Goal: Task Accomplishment & Management: Manage account settings

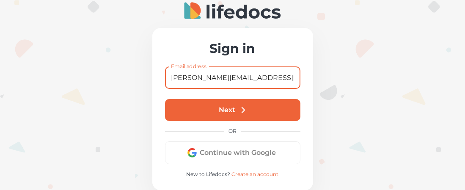
type input "[PERSON_NAME][EMAIL_ADDRESS][DOMAIN_NAME]"
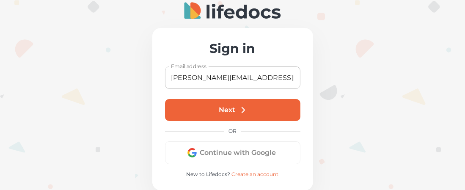
click at [243, 109] on icon "submit" at bounding box center [243, 109] width 9 height 9
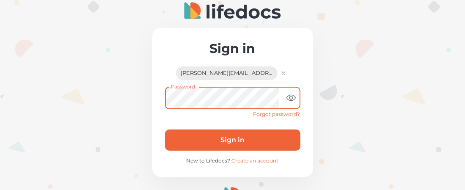
click at [246, 138] on button "Sign in" at bounding box center [233, 140] width 136 height 21
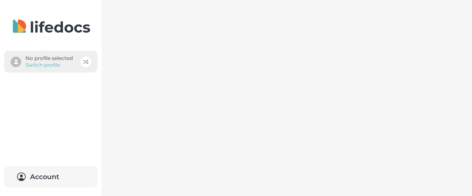
click at [40, 60] on p "No profile selected" at bounding box center [48, 58] width 47 height 7
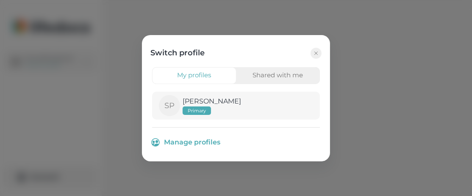
click at [196, 108] on span "Primary" at bounding box center [197, 111] width 28 height 6
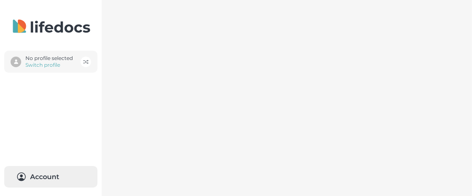
click at [43, 172] on button "Account 0" at bounding box center [50, 177] width 93 height 22
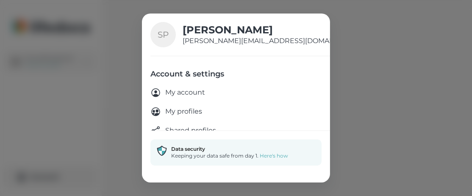
click at [185, 91] on p "My account" at bounding box center [185, 93] width 40 height 11
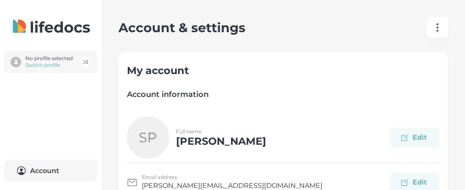
click at [443, 26] on icon "button" at bounding box center [438, 27] width 10 height 10
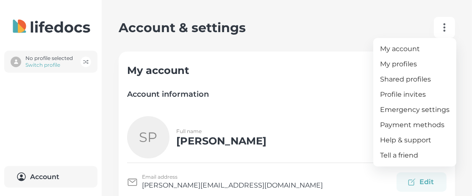
click at [49, 58] on div at bounding box center [236, 98] width 472 height 196
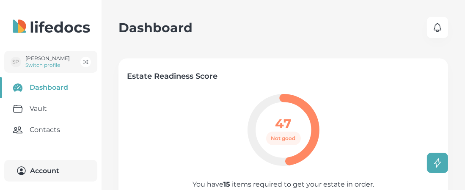
click at [34, 111] on link "Vault" at bounding box center [51, 108] width 102 height 21
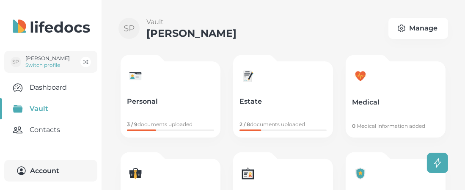
click at [277, 108] on link "Estate 2 / 8 documents uploaded" at bounding box center [283, 99] width 100 height 76
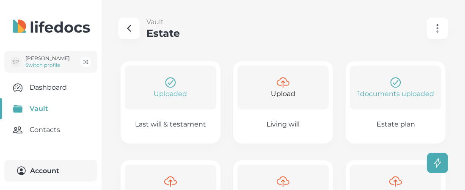
click at [285, 85] on icon at bounding box center [283, 84] width 3 height 6
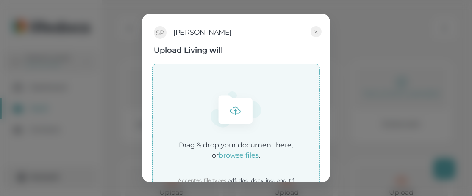
scroll to position [23, 0]
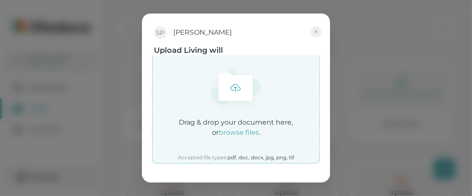
click at [233, 89] on icon at bounding box center [236, 87] width 34 height 28
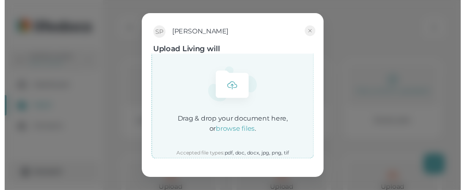
scroll to position [0, 0]
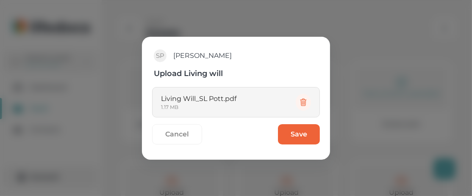
click at [299, 132] on button "Save" at bounding box center [299, 135] width 42 height 20
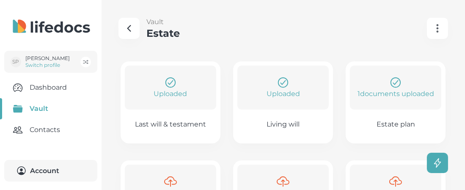
click at [177, 119] on link "Uploaded Last will & testament" at bounding box center [171, 102] width 100 height 82
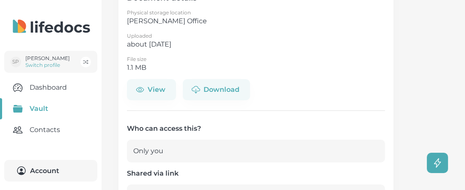
scroll to position [85, 0]
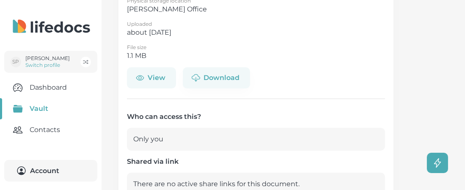
click at [160, 78] on button "View" at bounding box center [151, 77] width 49 height 21
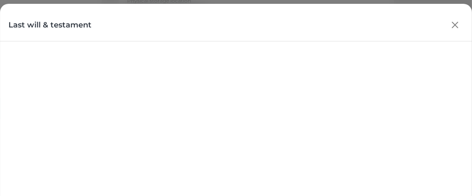
click at [457, 25] on icon "button" at bounding box center [454, 25] width 13 height 13
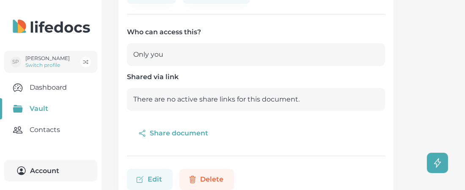
scroll to position [194, 0]
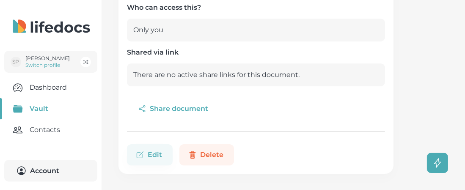
click at [205, 156] on button "Delete" at bounding box center [207, 154] width 55 height 21
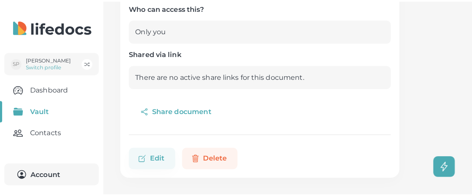
scroll to position [188, 0]
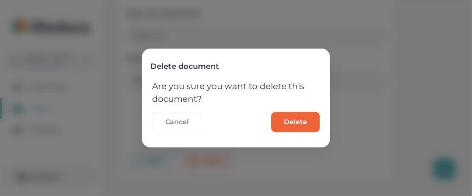
click at [295, 120] on button "Delete" at bounding box center [295, 122] width 49 height 20
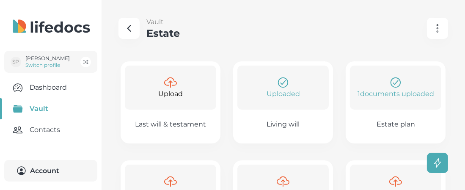
click at [173, 87] on icon at bounding box center [170, 82] width 13 height 13
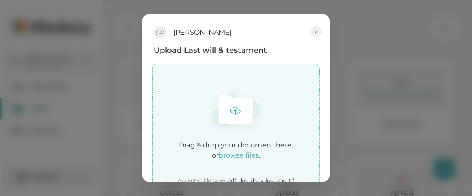
click at [233, 112] on icon at bounding box center [236, 110] width 34 height 28
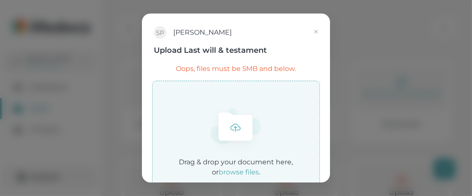
click at [316, 31] on icon "button" at bounding box center [316, 31] width 3 height 3
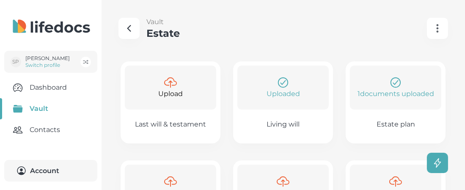
click at [173, 88] on icon at bounding box center [170, 82] width 13 height 13
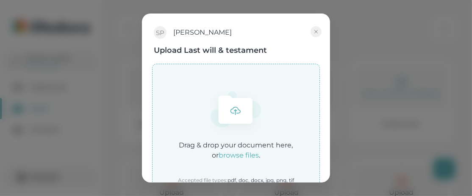
click at [238, 114] on icon at bounding box center [236, 110] width 34 height 28
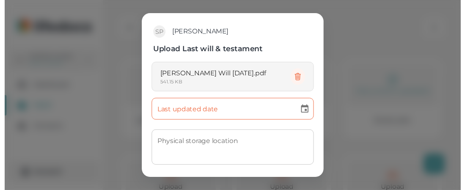
scroll to position [39, 0]
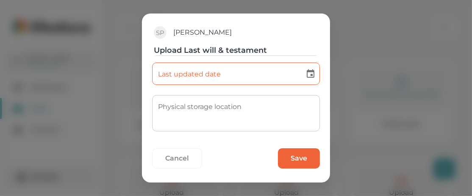
click at [293, 156] on button "Save" at bounding box center [299, 159] width 42 height 20
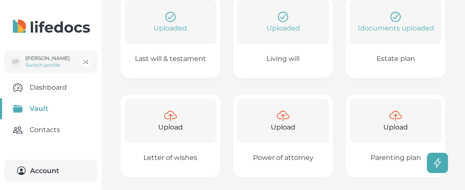
scroll to position [0, 0]
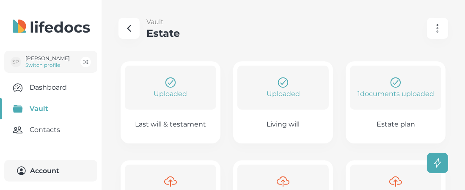
click at [131, 27] on icon "button" at bounding box center [129, 28] width 10 height 10
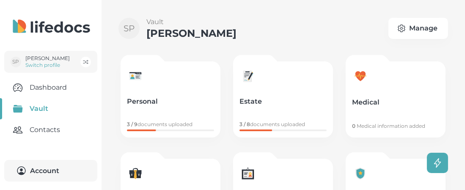
click at [177, 100] on p "Personal" at bounding box center [170, 101] width 87 height 8
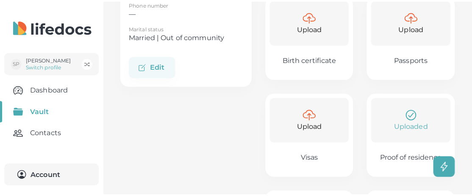
scroll to position [169, 0]
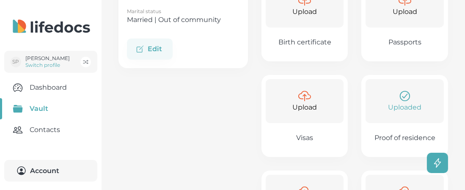
click at [409, 21] on div "Upload" at bounding box center [405, 5] width 78 height 44
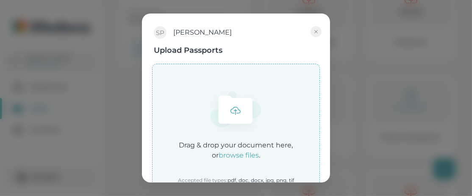
click at [234, 111] on icon at bounding box center [235, 110] width 3 height 1
click at [235, 111] on icon at bounding box center [236, 110] width 34 height 28
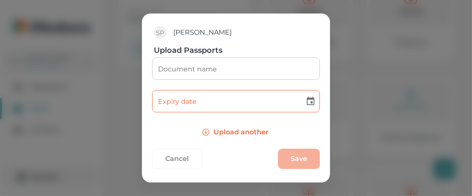
scroll to position [44, 0]
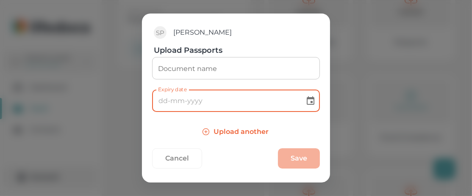
click at [224, 103] on input "Expiry date" at bounding box center [225, 101] width 147 height 22
type input "[DATE]"
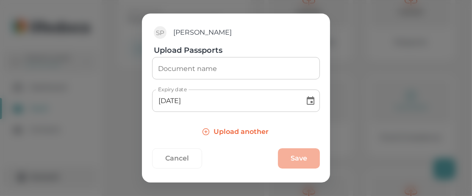
click at [291, 158] on div "Cancel Save" at bounding box center [236, 159] width 168 height 34
click at [299, 133] on div "Upload another" at bounding box center [236, 131] width 168 height 19
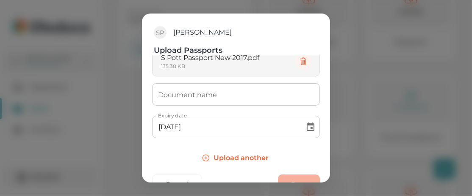
scroll to position [0, 0]
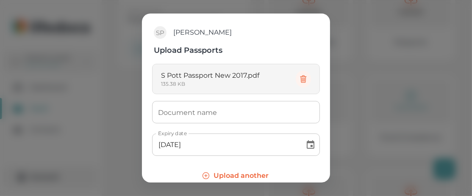
click at [230, 115] on input "Document name" at bounding box center [236, 112] width 168 height 22
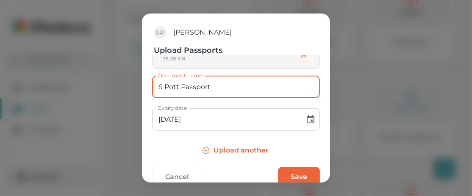
scroll to position [44, 0]
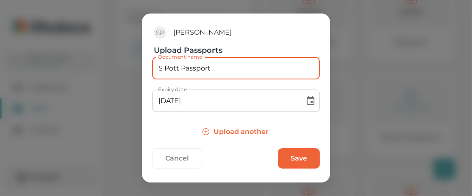
type input "S Pott Passport"
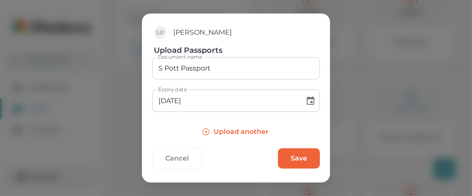
click at [291, 158] on button "Save" at bounding box center [299, 159] width 42 height 20
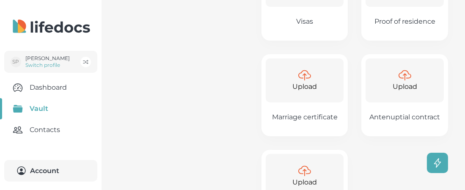
scroll to position [339, 0]
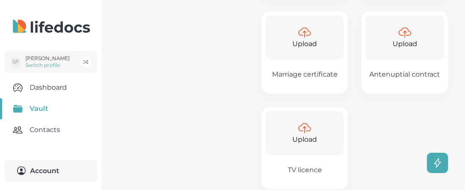
click at [311, 38] on icon at bounding box center [305, 32] width 13 height 13
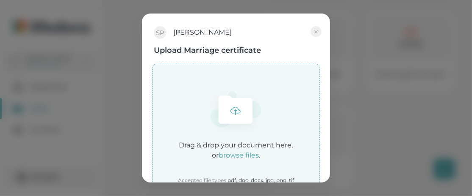
click at [232, 114] on icon at bounding box center [235, 113] width 53 height 47
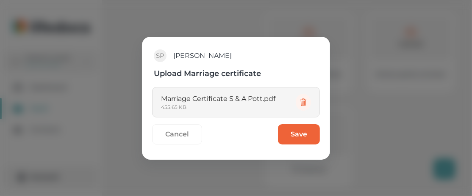
click at [302, 132] on button "Save" at bounding box center [299, 135] width 42 height 20
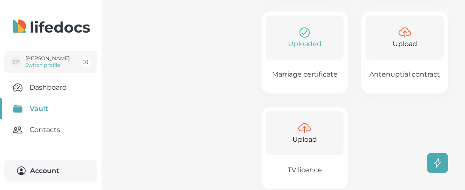
click at [413, 42] on p "Upload" at bounding box center [405, 44] width 25 height 10
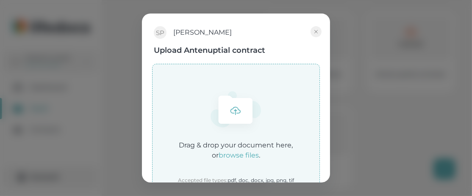
click at [224, 113] on icon at bounding box center [236, 110] width 34 height 28
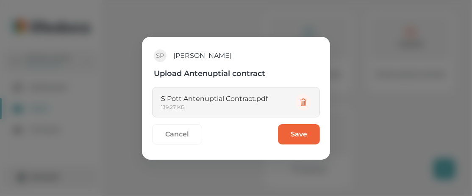
click at [298, 133] on button "Save" at bounding box center [299, 135] width 42 height 20
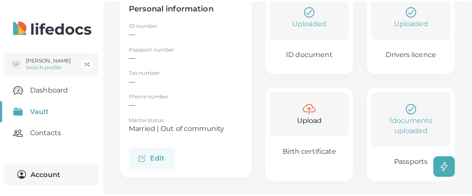
scroll to position [85, 0]
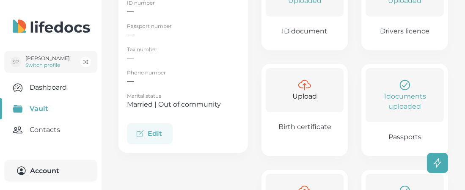
click at [153, 132] on button "Edit" at bounding box center [150, 133] width 46 height 21
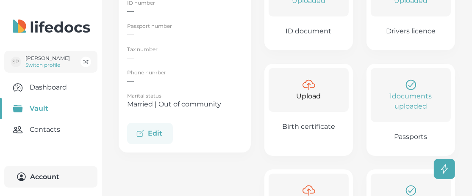
select select "ZA"
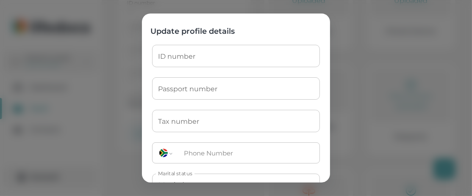
click at [207, 56] on input "ID number" at bounding box center [236, 56] width 168 height 22
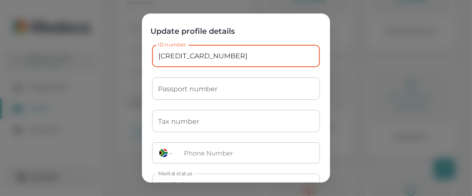
type input "[CREDIT_CARD_NUMBER]"
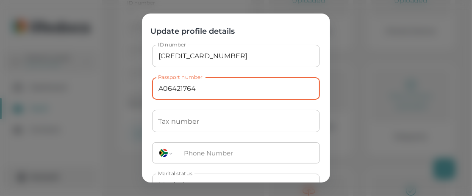
type input "A06421764"
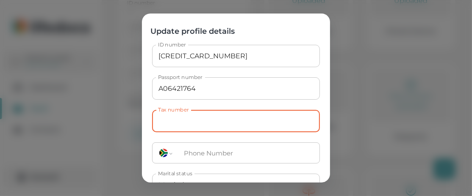
click at [203, 122] on input "Tax number" at bounding box center [236, 121] width 168 height 22
click at [230, 149] on input "tel" at bounding box center [249, 153] width 141 height 18
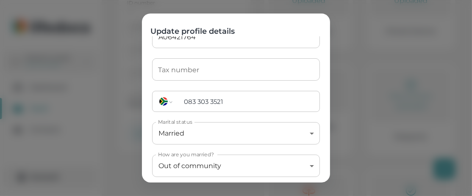
scroll to position [6, 0]
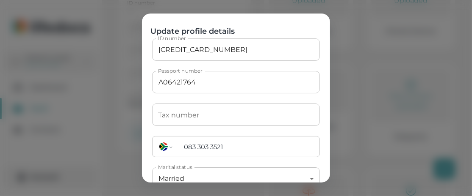
type input "083 303 3521"
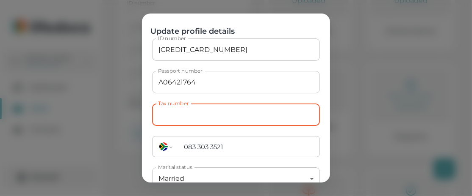
click at [246, 120] on input "Tax number" at bounding box center [236, 115] width 168 height 22
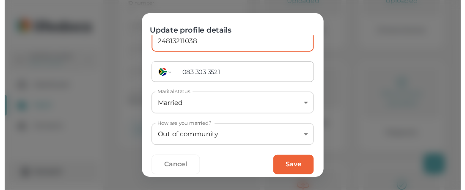
scroll to position [91, 0]
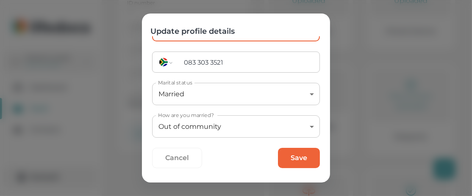
type input "24813211038"
click at [275, 125] on body "SP [PERSON_NAME] Switch profile Dashboard Vault Contacts Account Vault Personal…" at bounding box center [236, 187] width 472 height 545
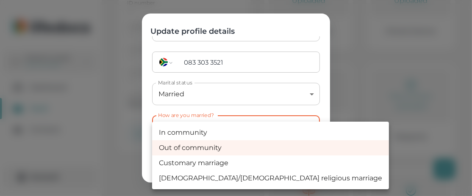
click at [275, 125] on li "In community" at bounding box center [270, 132] width 237 height 15
type input "in_community"
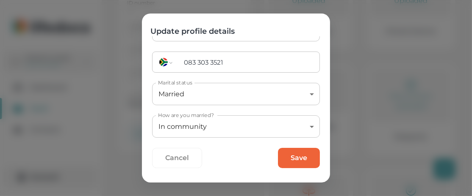
click at [290, 155] on button "Save" at bounding box center [299, 158] width 42 height 20
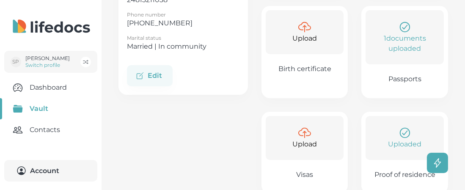
scroll to position [0, 0]
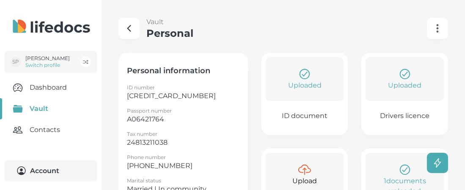
click at [129, 27] on icon "button" at bounding box center [129, 28] width 3 height 6
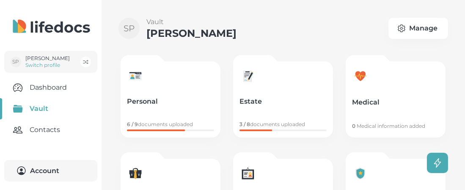
click at [285, 97] on p "Estate" at bounding box center [283, 101] width 87 height 8
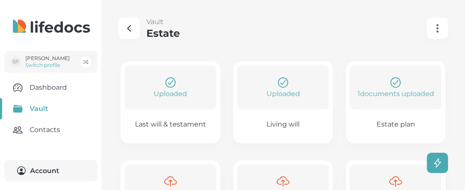
click at [131, 30] on icon "button" at bounding box center [129, 28] width 10 height 10
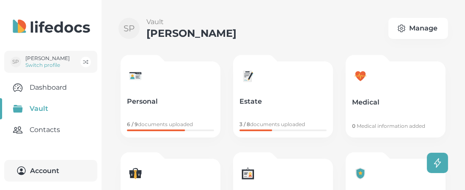
click at [389, 94] on link "Medical 0 Medical information added" at bounding box center [396, 99] width 100 height 76
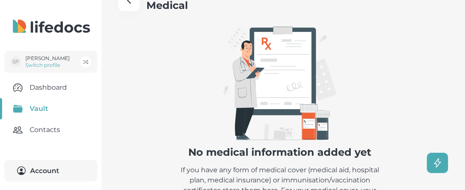
scroll to position [112, 0]
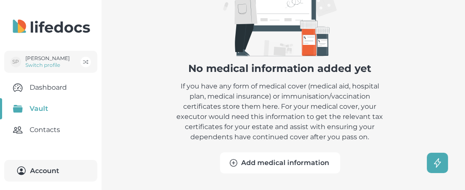
click at [292, 162] on button "Add medical information" at bounding box center [280, 162] width 120 height 21
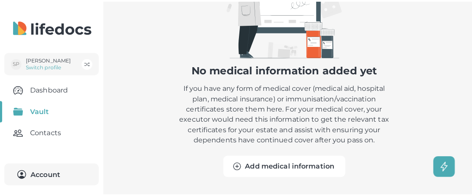
scroll to position [105, 0]
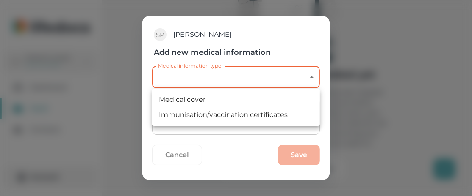
click at [289, 77] on body "SP [PERSON_NAME] Switch profile Dashboard Vault Contacts Account Vault Medical …" at bounding box center [236, 46] width 472 height 302
click at [244, 96] on li "Medical cover" at bounding box center [236, 99] width 168 height 15
type input "medical_cover"
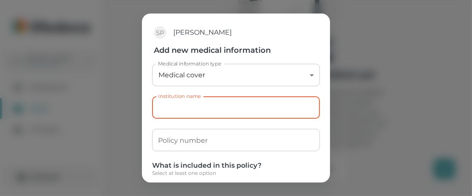
click at [236, 107] on input "Institution name" at bounding box center [236, 108] width 168 height 22
type input "Discovery"
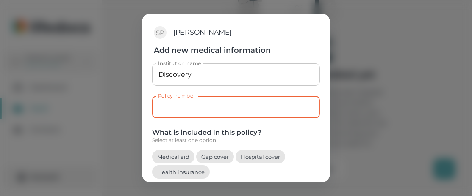
scroll to position [42, 0]
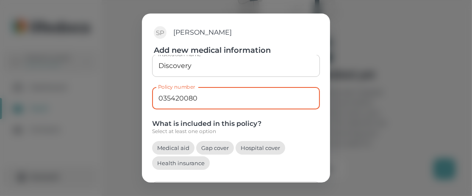
type input "035420080"
click at [173, 144] on button "Medical aid" at bounding box center [173, 148] width 42 height 14
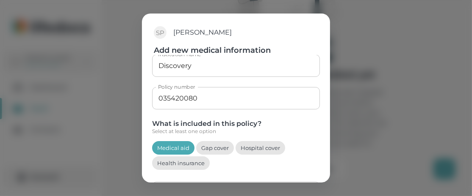
click at [271, 148] on button "Hospital cover" at bounding box center [260, 148] width 50 height 14
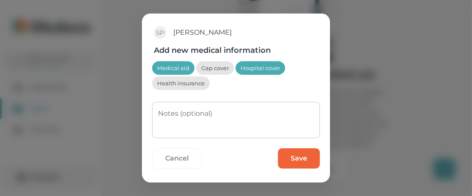
scroll to position [122, 0]
click at [293, 156] on button "Save" at bounding box center [299, 158] width 42 height 20
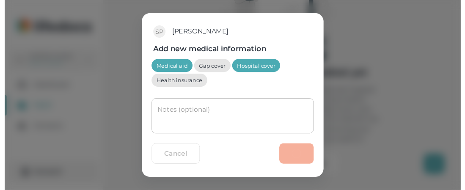
scroll to position [0, 0]
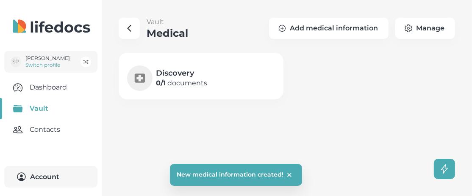
click at [283, 134] on main "Vault Medical Add medical information Manage Discovery 0 / 1 documents" at bounding box center [236, 98] width 472 height 196
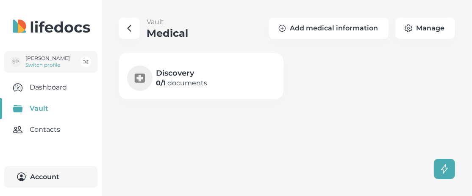
click at [199, 79] on p "0 / 1 documents" at bounding box center [181, 83] width 51 height 10
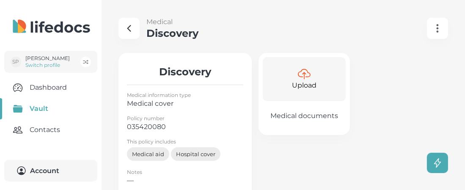
click at [317, 88] on p "Upload" at bounding box center [304, 85] width 25 height 10
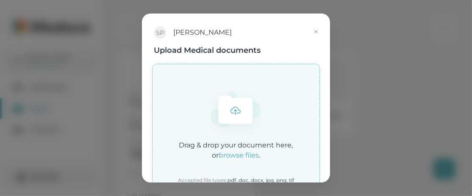
click at [316, 33] on icon "button" at bounding box center [316, 31] width 7 height 7
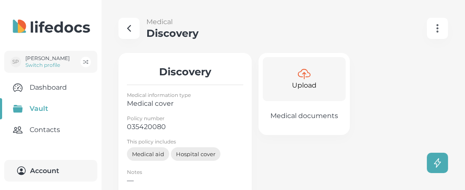
click at [131, 31] on icon "button" at bounding box center [129, 28] width 10 height 10
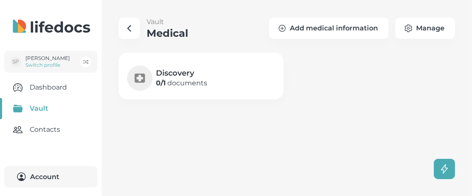
click at [130, 31] on icon "button" at bounding box center [129, 28] width 3 height 6
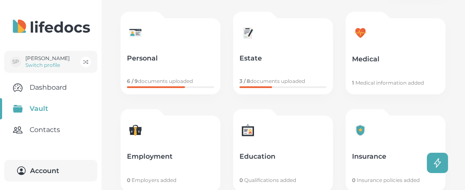
scroll to position [85, 0]
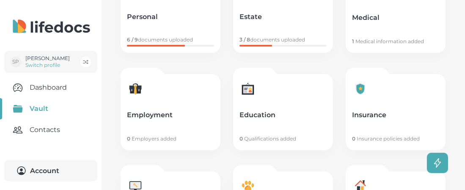
click at [171, 116] on p "Employment" at bounding box center [170, 115] width 87 height 8
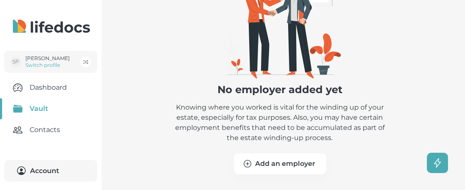
scroll to position [91, 0]
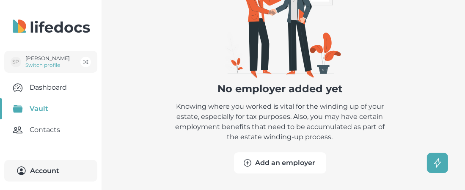
click at [296, 161] on button "Add an employer" at bounding box center [280, 162] width 92 height 21
select select "ZA"
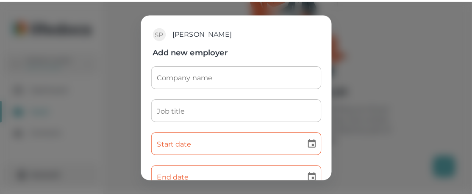
scroll to position [85, 0]
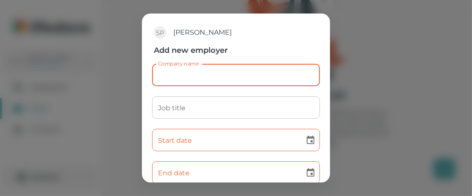
click at [223, 78] on input "Company name" at bounding box center [236, 75] width 168 height 22
type input "Corporate Business Automation"
click at [213, 106] on input "Job title" at bounding box center [236, 108] width 168 height 22
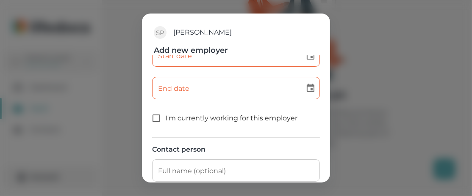
scroll to position [0, 0]
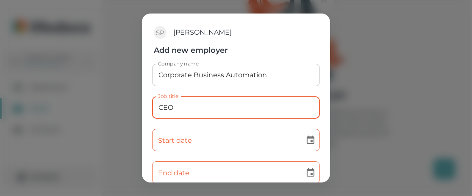
type input "CEO"
click at [236, 142] on input "Start date" at bounding box center [225, 140] width 147 height 22
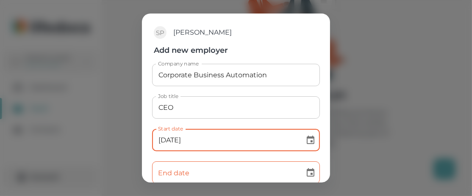
type input "[DATE]"
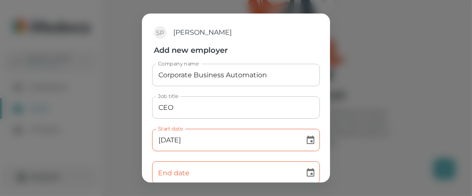
click at [307, 141] on icon "Choose date" at bounding box center [311, 140] width 8 height 8
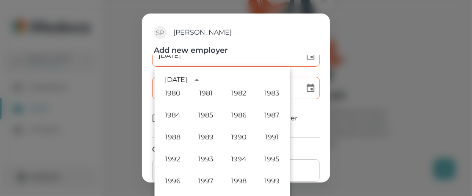
scroll to position [459, 0]
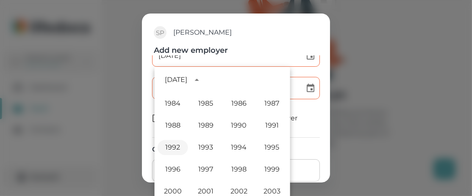
click at [170, 151] on button "1992" at bounding box center [173, 147] width 30 height 15
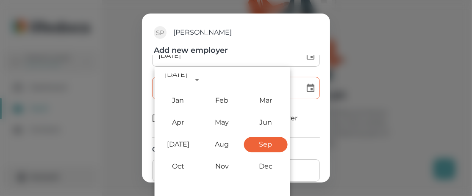
scroll to position [0, 0]
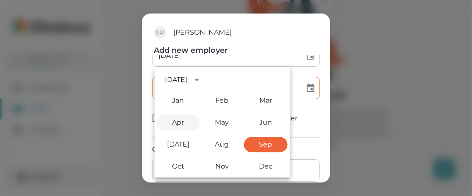
click at [183, 123] on button "Apr" at bounding box center [178, 122] width 44 height 15
type input "[DATE]"
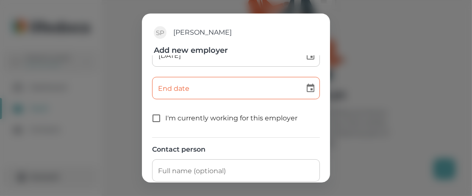
scroll to position [76, 0]
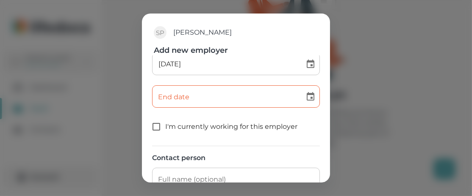
click at [159, 126] on input "I'm currently working for this employer" at bounding box center [156, 127] width 18 height 18
checkbox input "true"
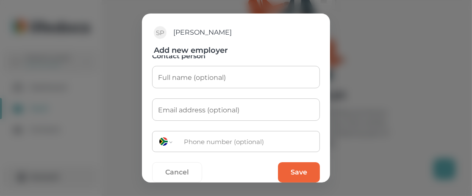
scroll to position [160, 0]
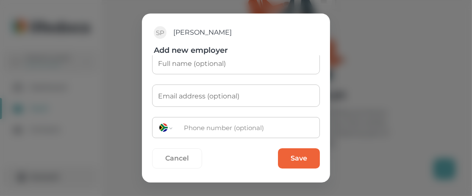
click at [241, 128] on input "tel" at bounding box center [249, 128] width 141 height 18
click at [245, 128] on input "tel" at bounding box center [249, 128] width 141 height 18
type input "021 707 5100"
click at [284, 157] on button "Save" at bounding box center [299, 159] width 42 height 20
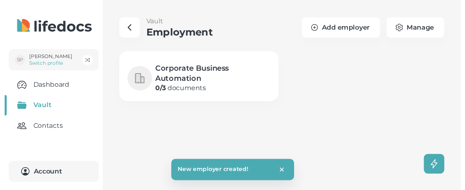
scroll to position [0, 0]
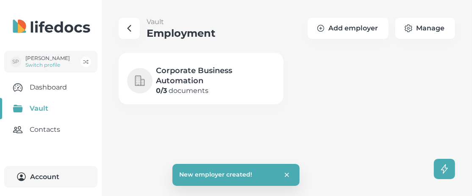
click at [131, 28] on icon "button" at bounding box center [129, 28] width 10 height 10
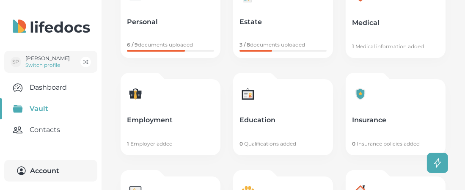
scroll to position [85, 0]
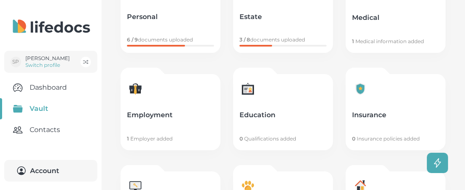
click at [293, 116] on p "Education" at bounding box center [283, 115] width 87 height 8
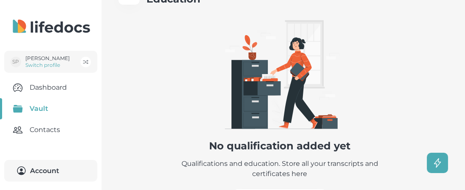
scroll to position [71, 0]
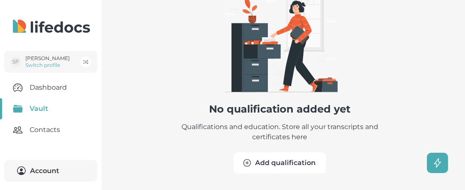
click at [284, 163] on button "Add qualification" at bounding box center [280, 162] width 93 height 21
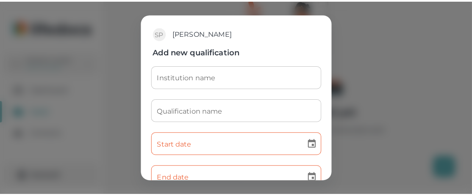
scroll to position [65, 0]
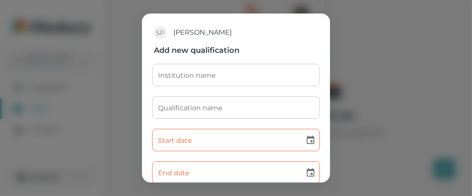
click at [221, 73] on input "Institution name" at bounding box center [236, 75] width 168 height 22
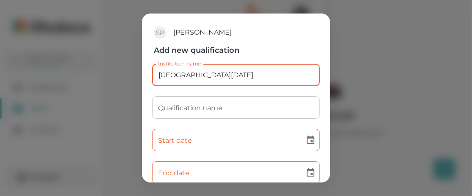
type input "[GEOGRAPHIC_DATA][DATE]"
click at [243, 113] on input "Qualification name" at bounding box center [236, 108] width 168 height 22
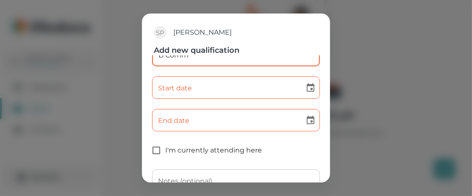
scroll to position [42, 0]
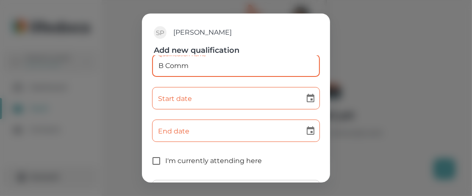
type input "B Comm"
click at [218, 101] on input "Start date" at bounding box center [225, 98] width 147 height 22
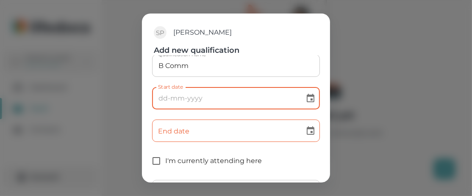
click at [305, 97] on icon "Choose date" at bounding box center [310, 99] width 10 height 10
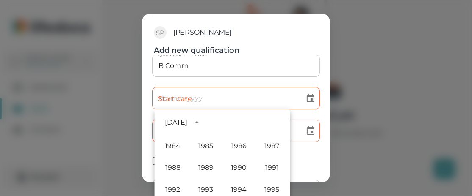
scroll to position [418, 0]
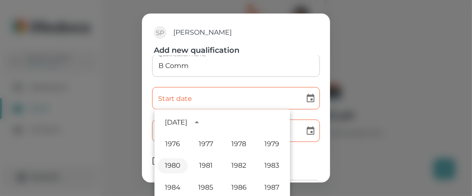
click at [170, 166] on button "1980" at bounding box center [173, 166] width 30 height 15
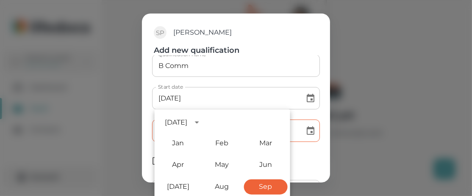
click at [176, 98] on input "[DATE]" at bounding box center [225, 98] width 147 height 22
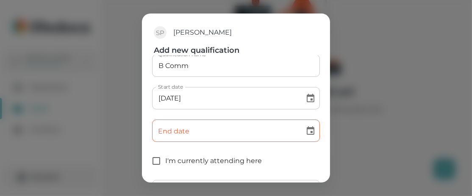
scroll to position [65, 0]
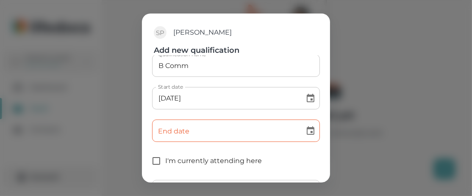
click at [176, 97] on input "[DATE]" at bounding box center [225, 98] width 147 height 22
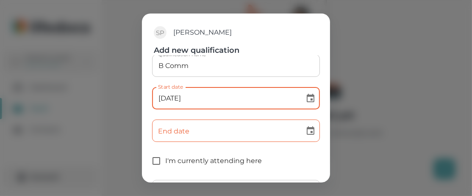
type input "[DATE]"
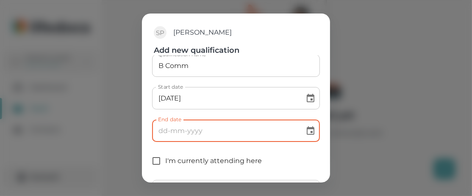
click at [216, 131] on input "End date" at bounding box center [225, 131] width 147 height 22
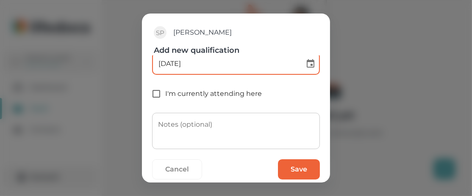
scroll to position [121, 0]
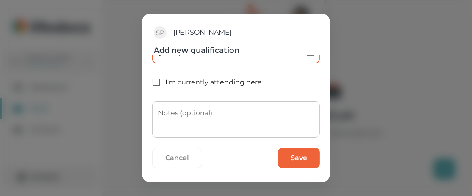
type input "[DATE]"
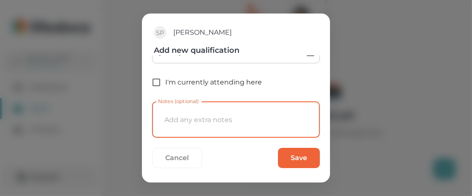
click at [222, 117] on textarea "Notes (optional)" at bounding box center [236, 120] width 156 height 22
type textarea "[GEOGRAPHIC_DATA]"
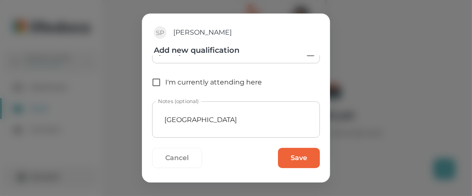
click at [290, 158] on button "Save" at bounding box center [299, 158] width 42 height 20
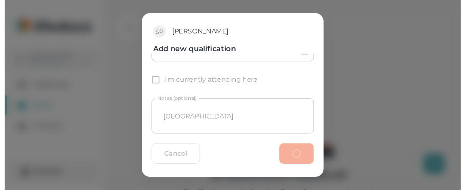
scroll to position [0, 0]
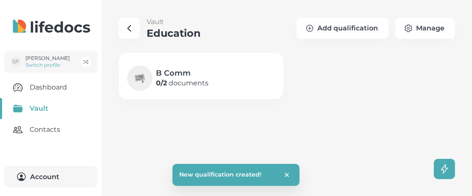
click at [127, 28] on icon "button" at bounding box center [129, 28] width 10 height 10
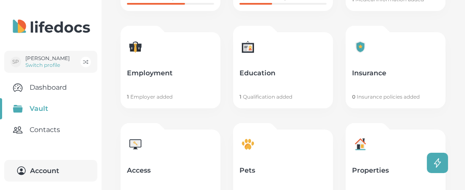
scroll to position [169, 0]
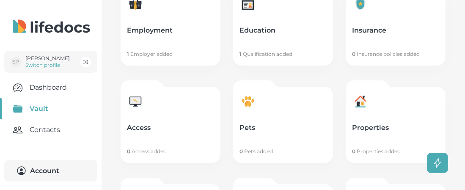
click at [180, 119] on link "Access 0 Access added" at bounding box center [171, 125] width 100 height 76
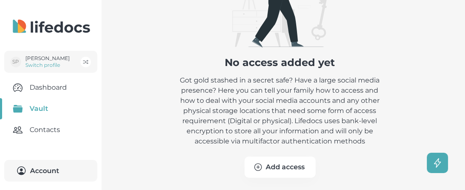
scroll to position [122, 0]
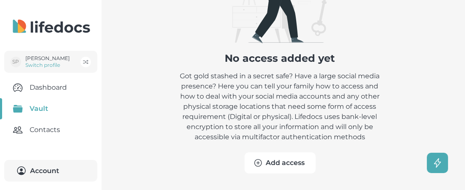
click at [277, 161] on button "Add access" at bounding box center [280, 162] width 71 height 21
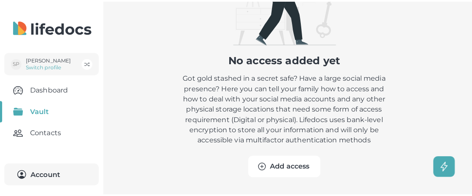
scroll to position [116, 0]
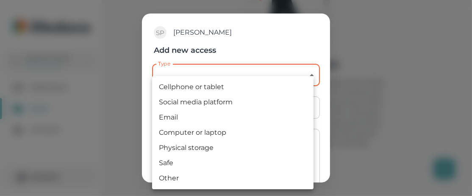
click at [250, 74] on body "SP [PERSON_NAME] Switch profile Dashboard Vault Contacts Account Vault Access N…" at bounding box center [236, 40] width 472 height 313
click at [229, 131] on li "Computer or laptop" at bounding box center [232, 132] width 161 height 15
type input "computer"
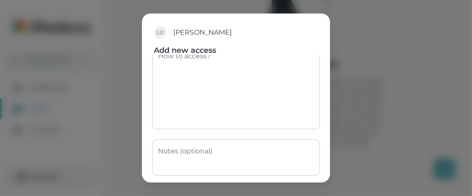
scroll to position [123, 0]
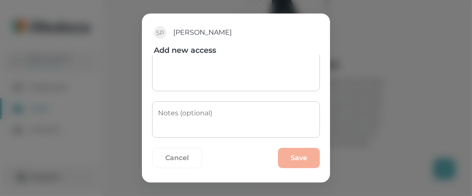
click at [172, 157] on button "Cancel" at bounding box center [177, 158] width 50 height 20
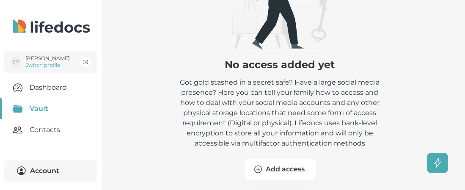
scroll to position [0, 0]
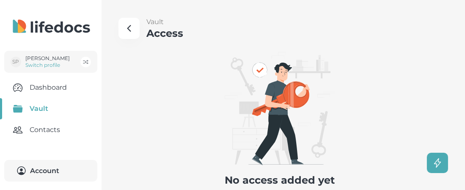
click at [124, 24] on button "button" at bounding box center [129, 28] width 21 height 21
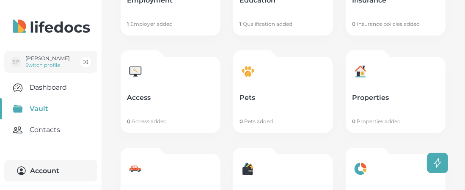
scroll to position [211, 0]
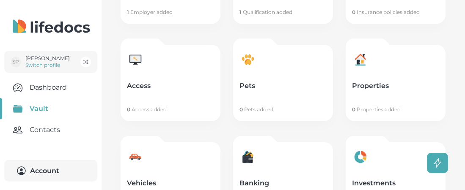
click at [390, 80] on link "Properties 0 Properties added" at bounding box center [396, 83] width 100 height 76
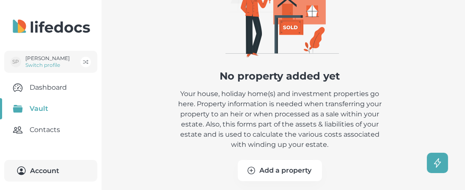
scroll to position [112, 0]
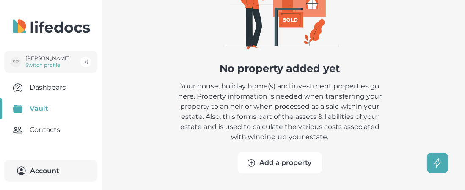
click at [288, 162] on button "Add a property" at bounding box center [280, 162] width 84 height 21
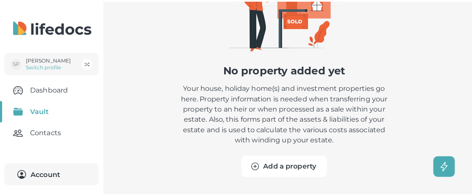
scroll to position [105, 0]
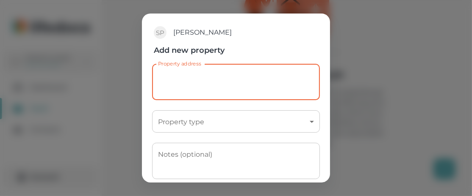
click at [183, 76] on textarea "Property address" at bounding box center [236, 82] width 156 height 22
type textarea "!"
type textarea "[STREET_ADDRESS]"
click at [223, 119] on body "SP [PERSON_NAME] Switch profile Dashboard Vault Contacts Account Vault Properti…" at bounding box center [236, 46] width 472 height 302
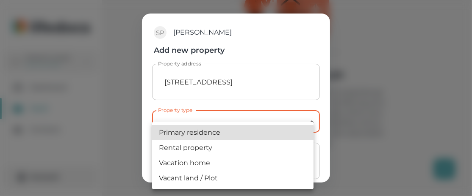
click at [213, 130] on li "Primary residence" at bounding box center [232, 132] width 161 height 15
type input "primary_residence"
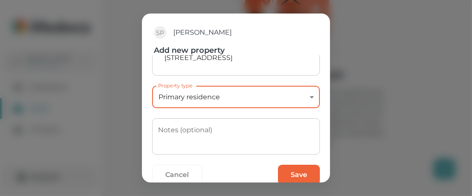
scroll to position [42, 0]
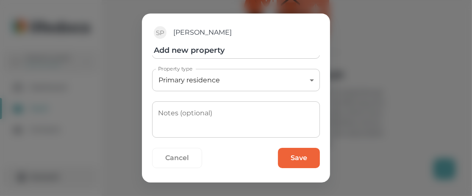
click at [288, 155] on button "Save" at bounding box center [299, 158] width 42 height 20
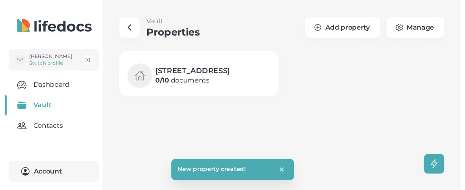
scroll to position [0, 0]
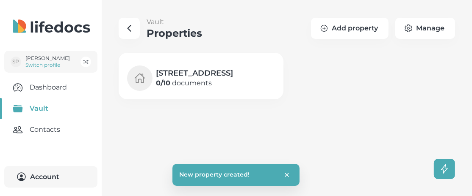
click at [220, 80] on p "0 / 10 documents" at bounding box center [194, 83] width 77 height 10
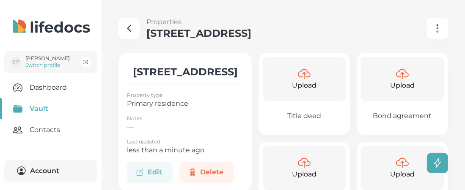
click at [413, 105] on button "Upload Bond agreement" at bounding box center [402, 94] width 91 height 82
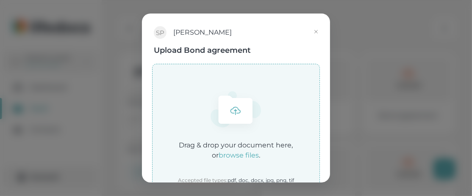
click at [315, 30] on icon "button" at bounding box center [316, 31] width 3 height 3
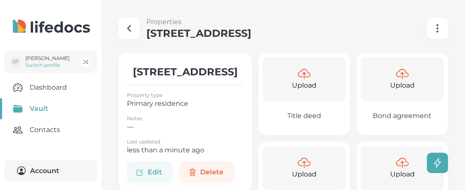
click at [128, 28] on icon "button" at bounding box center [129, 28] width 3 height 6
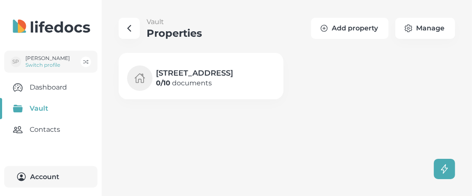
click at [346, 29] on button "Add property" at bounding box center [349, 28] width 77 height 21
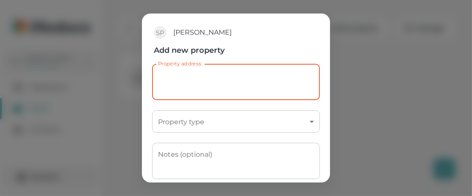
click at [192, 77] on textarea "Property address" at bounding box center [236, 82] width 156 height 22
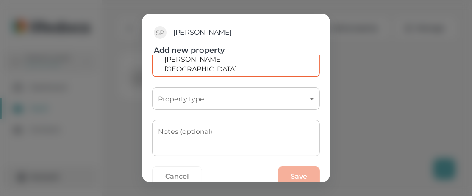
scroll to position [42, 0]
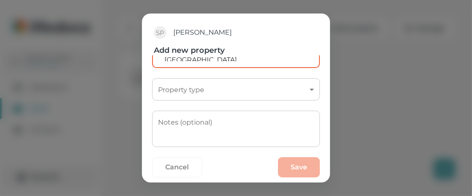
type textarea "18 Britannia Close [GEOGRAPHIC_DATA][PERSON_NAME] [GEOGRAPHIC_DATA]"
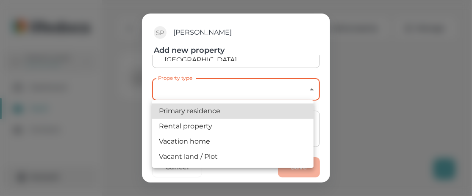
click at [266, 91] on body "SP [PERSON_NAME] Switch profile Dashboard Vault Contacts Account Vault Properti…" at bounding box center [236, 98] width 472 height 196
click at [202, 142] on li "Vacation home" at bounding box center [232, 141] width 161 height 15
type input "vacation_home"
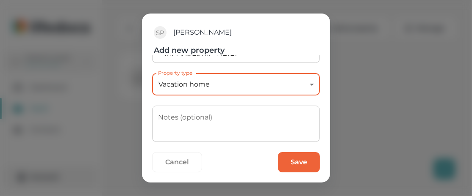
scroll to position [51, 0]
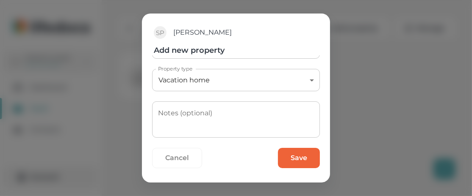
click at [295, 158] on button "Save" at bounding box center [299, 158] width 42 height 20
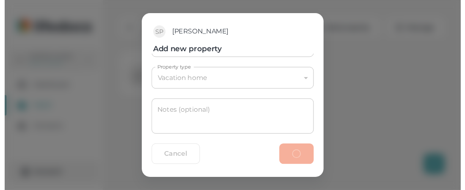
scroll to position [0, 0]
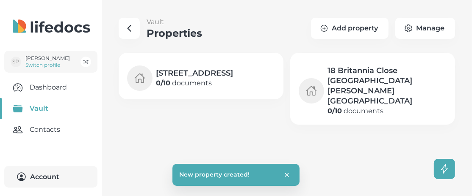
click at [127, 30] on icon "button" at bounding box center [129, 28] width 10 height 10
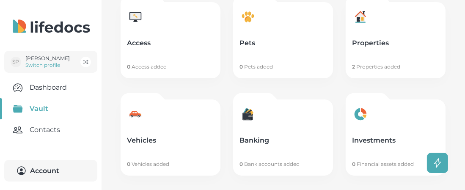
scroll to position [296, 0]
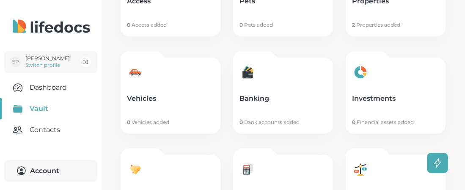
click at [172, 98] on p "Vehicles" at bounding box center [170, 98] width 87 height 8
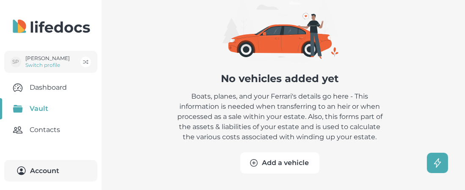
click at [281, 163] on button "Add a vehicle" at bounding box center [280, 162] width 79 height 21
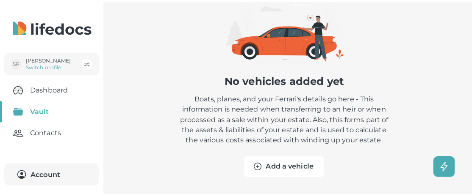
scroll to position [53, 0]
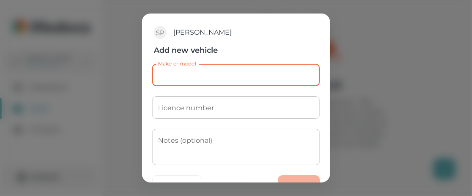
click at [184, 76] on input "Make or model" at bounding box center [236, 75] width 168 height 22
type input "VW Tiguan"
click at [250, 111] on input "Licence number" at bounding box center [236, 108] width 168 height 22
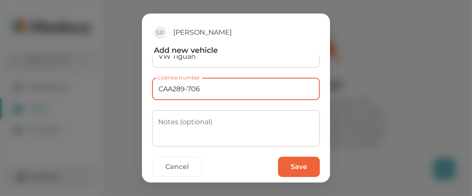
scroll to position [28, 0]
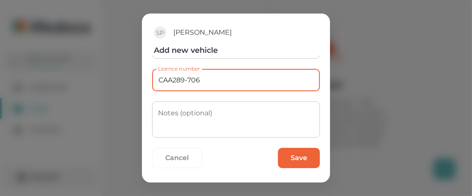
type input "CAA289-706"
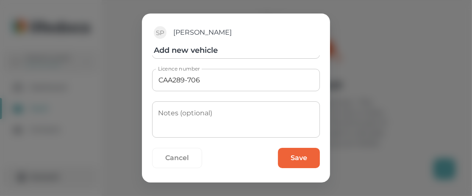
click at [297, 159] on button "Save" at bounding box center [299, 158] width 42 height 20
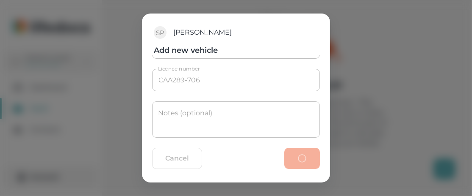
scroll to position [0, 0]
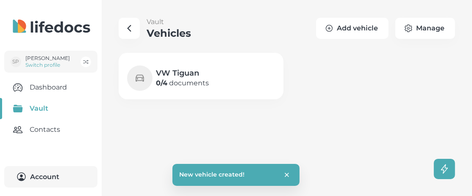
click at [351, 25] on button "Add vehicle" at bounding box center [352, 28] width 72 height 21
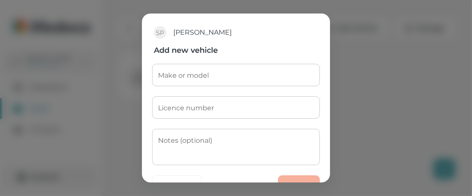
click at [236, 78] on input "Make or model" at bounding box center [236, 75] width 168 height 22
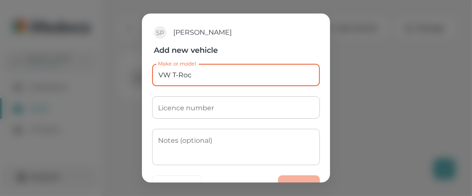
scroll to position [28, 0]
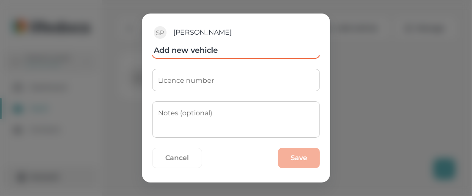
type input "VW T-Roc"
click at [220, 121] on textarea "Notes (optional)" at bounding box center [236, 120] width 156 height 22
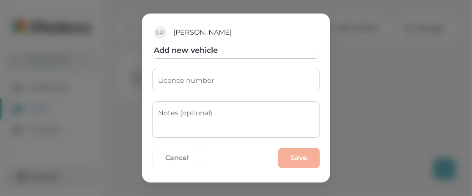
click at [297, 157] on div "Cancel Save" at bounding box center [236, 161] width 168 height 27
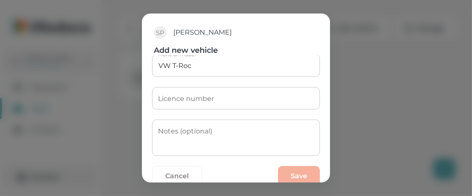
scroll to position [0, 0]
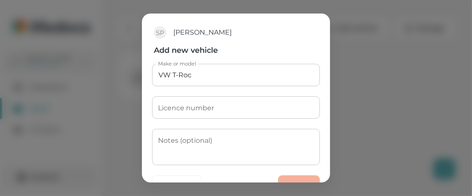
click at [224, 110] on input "Licence number" at bounding box center [236, 108] width 168 height 22
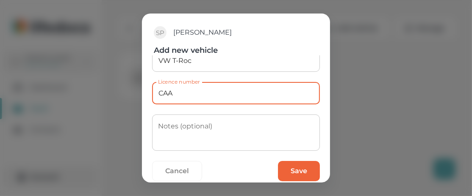
scroll to position [28, 0]
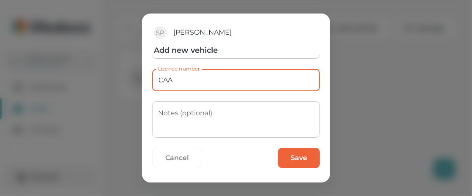
type input "CAA"
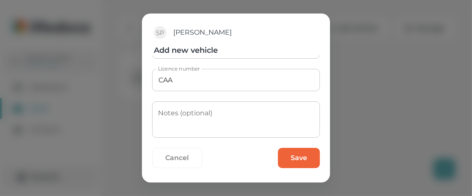
click at [287, 158] on button "Save" at bounding box center [299, 158] width 42 height 20
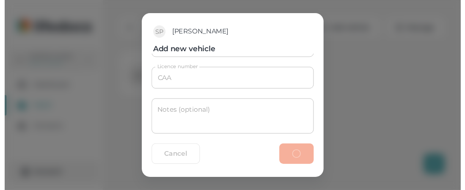
scroll to position [0, 0]
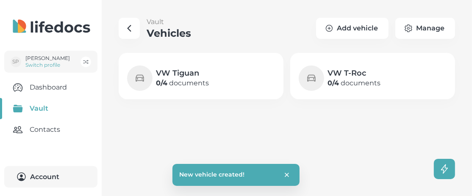
click at [130, 25] on icon "button" at bounding box center [129, 28] width 3 height 6
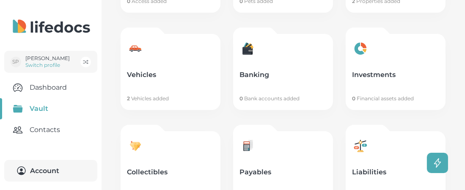
scroll to position [339, 0]
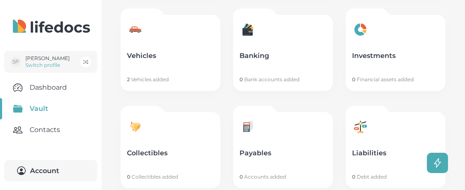
click at [286, 52] on p "Banking" at bounding box center [283, 56] width 87 height 8
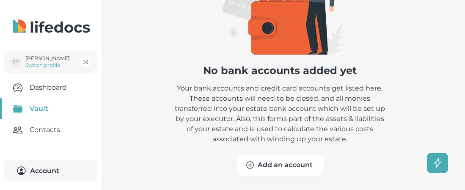
scroll to position [112, 0]
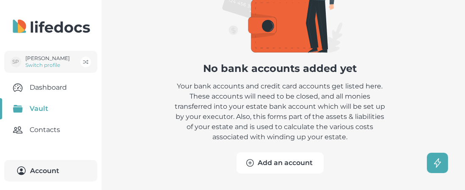
click at [282, 164] on button "Add an account" at bounding box center [280, 162] width 87 height 21
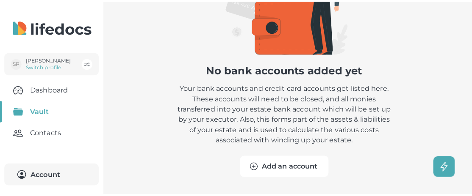
scroll to position [105, 0]
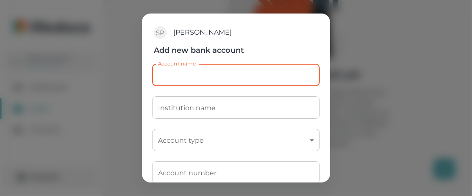
click at [189, 78] on input "Account name" at bounding box center [236, 75] width 168 height 22
type input "[PERSON_NAME]"
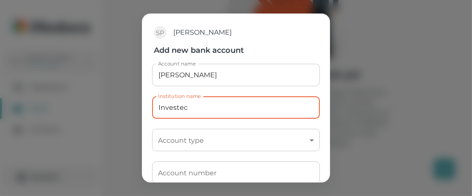
type input "Investec"
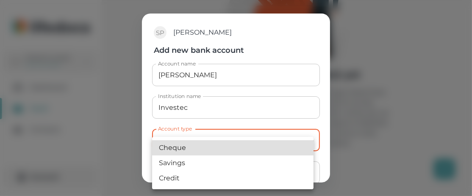
click at [225, 138] on body "SP [PERSON_NAME] Switch profile Dashboard Vault Contacts Account Vault Banking …" at bounding box center [236, 46] width 472 height 302
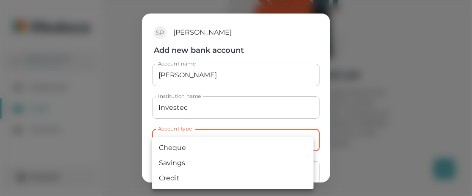
click at [167, 178] on li "Credit" at bounding box center [232, 178] width 161 height 15
type input "credit"
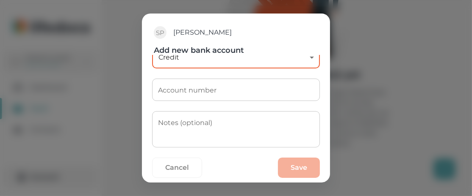
scroll to position [85, 0]
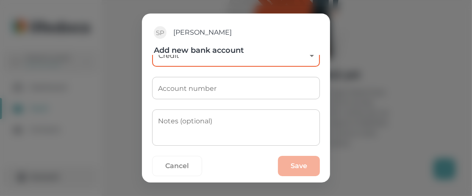
click at [230, 96] on input "Account number" at bounding box center [236, 88] width 168 height 22
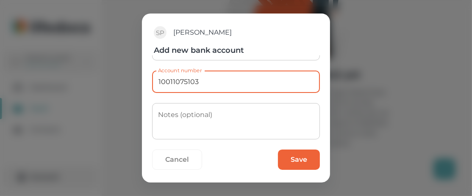
scroll to position [93, 0]
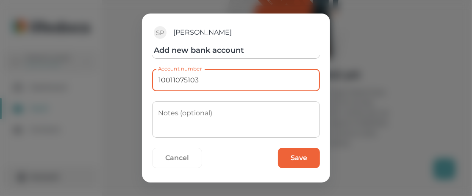
type input "10011075103"
click at [295, 155] on button "Save" at bounding box center [299, 158] width 42 height 20
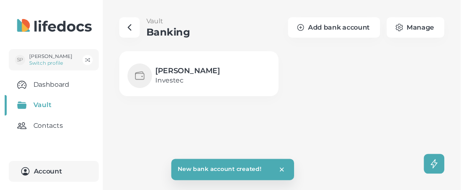
scroll to position [0, 0]
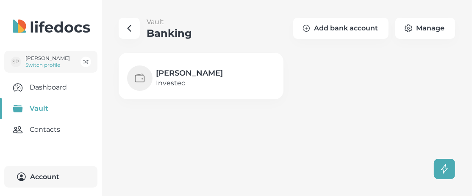
click at [128, 28] on icon "button" at bounding box center [129, 28] width 3 height 6
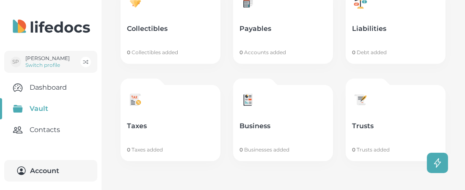
scroll to position [464, 0]
click at [387, 122] on p "Trusts" at bounding box center [395, 126] width 87 height 8
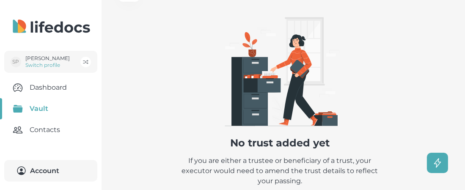
scroll to position [81, 0]
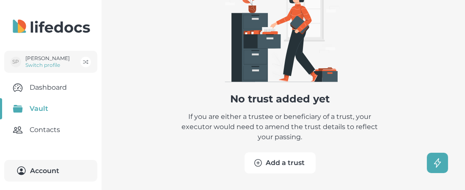
click at [270, 159] on button "Add a trust" at bounding box center [280, 162] width 71 height 21
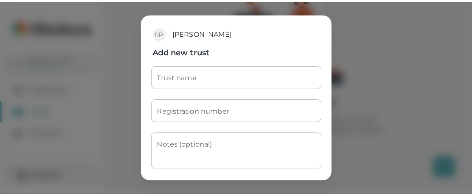
scroll to position [75, 0]
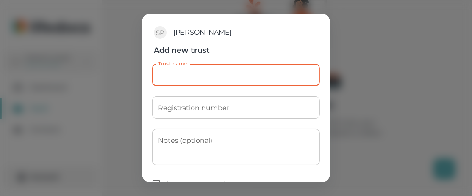
click at [198, 77] on input "Trust name" at bounding box center [236, 75] width 168 height 22
type input "Nomis Trust"
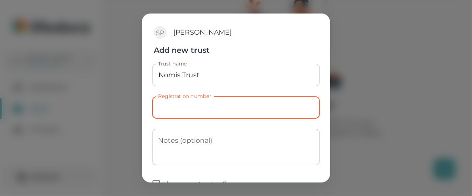
click at [270, 107] on input "Registration number" at bounding box center [236, 108] width 168 height 22
click at [227, 111] on input "Registration number" at bounding box center [236, 108] width 168 height 22
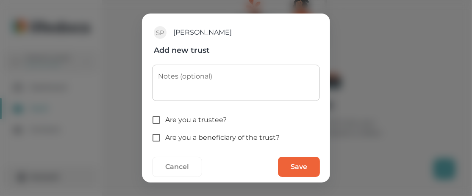
scroll to position [73, 0]
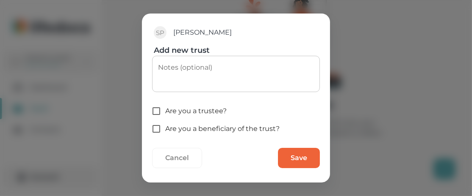
type input "IT 1137/2001"
click at [194, 112] on span "Are you a trustee?" at bounding box center [195, 111] width 61 height 10
click at [165, 112] on input "Are you a trustee?" at bounding box center [156, 111] width 18 height 18
checkbox input "true"
drag, startPoint x: 166, startPoint y: 130, endPoint x: 187, endPoint y: 131, distance: 21.6
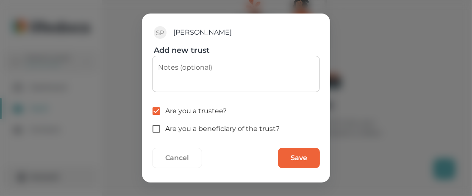
click at [168, 130] on span "Are you a beneficiary of the trust?" at bounding box center [222, 129] width 114 height 10
click at [154, 126] on input "Are you a beneficiary of the trust?" at bounding box center [156, 129] width 18 height 18
checkbox input "true"
click at [294, 155] on button "Save" at bounding box center [299, 158] width 42 height 20
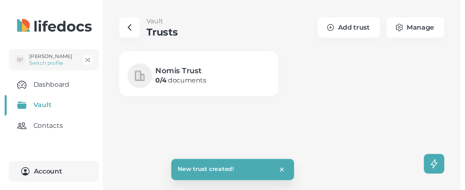
scroll to position [0, 0]
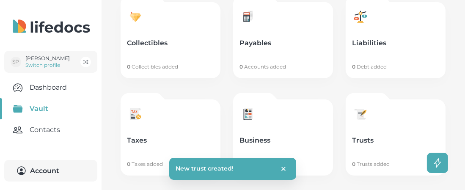
scroll to position [464, 0]
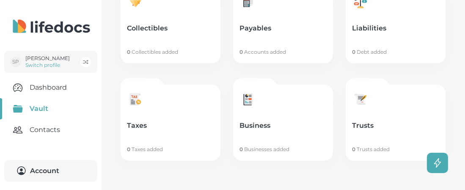
click at [277, 120] on link "Business 0 Businesses added" at bounding box center [283, 123] width 100 height 76
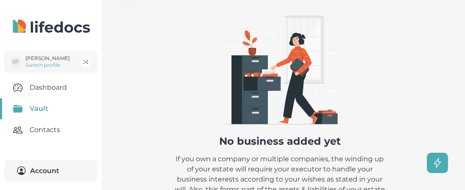
scroll to position [112, 0]
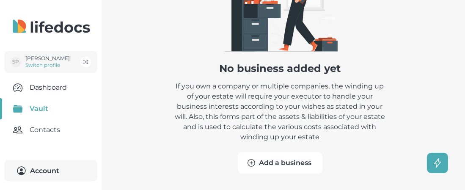
click at [280, 162] on button "Add a business" at bounding box center [280, 162] width 85 height 21
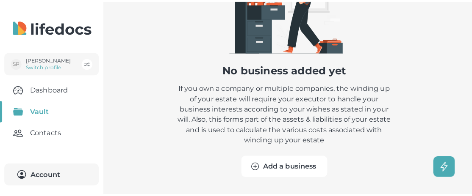
scroll to position [105, 0]
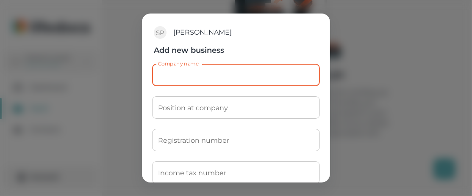
click at [244, 80] on input "Company name" at bounding box center [236, 75] width 168 height 22
type input "Worg Investments"
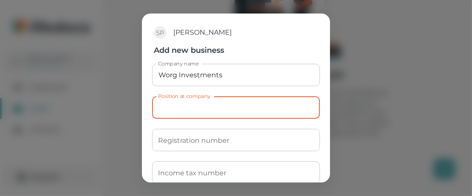
click at [207, 110] on input "Position at company" at bounding box center [236, 108] width 168 height 22
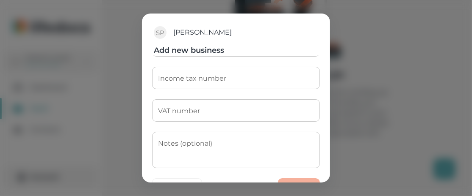
scroll to position [83, 0]
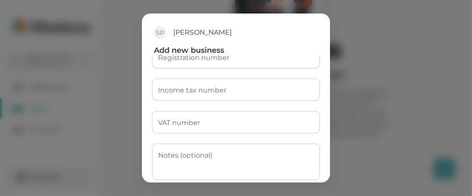
type input "Director"
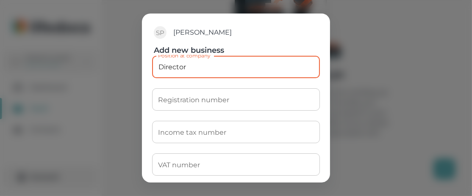
scroll to position [0, 0]
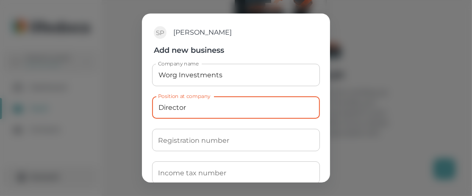
click at [226, 139] on input "Registration number" at bounding box center [236, 140] width 168 height 22
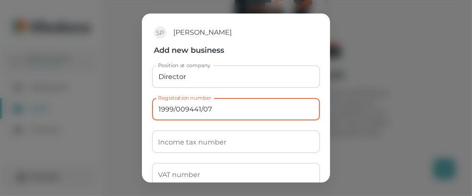
scroll to position [42, 0]
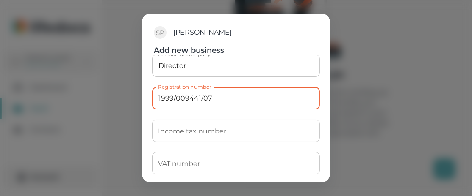
type input "1999/009441/07"
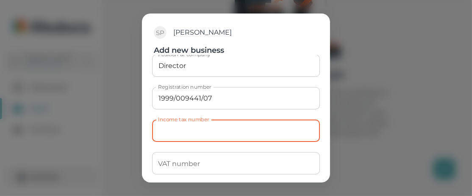
click at [236, 136] on input "Income tax number" at bounding box center [236, 131] width 168 height 22
type input "9372044033"
click at [219, 166] on input "VAT number" at bounding box center [236, 163] width 168 height 22
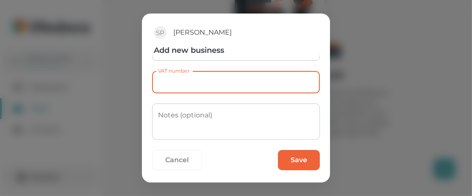
scroll to position [125, 0]
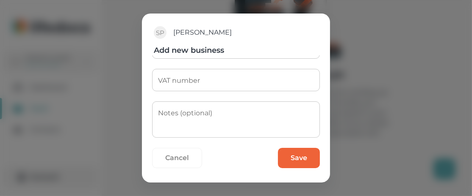
click at [293, 159] on button "Save" at bounding box center [299, 158] width 42 height 20
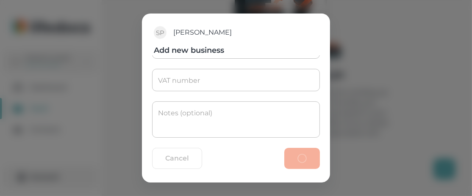
scroll to position [0, 0]
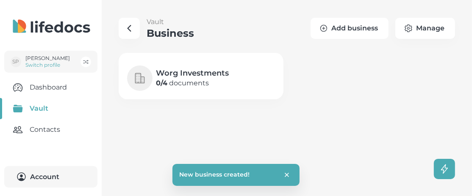
click at [346, 28] on button "Add business" at bounding box center [349, 28] width 78 height 21
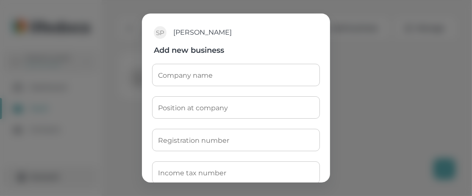
click at [214, 73] on input "Company name" at bounding box center [236, 75] width 168 height 22
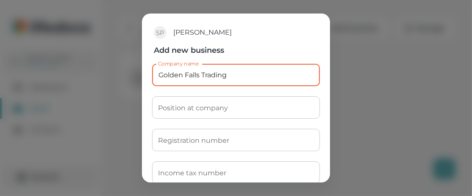
type input "Golden Falls Trading"
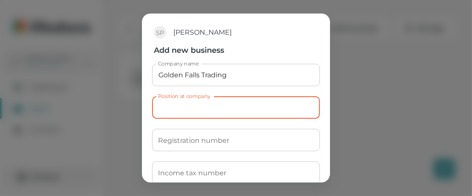
click at [218, 106] on input "Position at company" at bounding box center [236, 108] width 168 height 22
type input "Director"
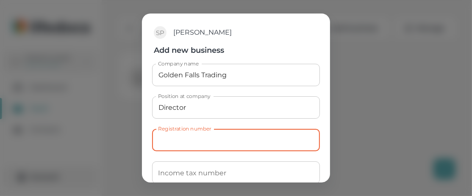
click at [233, 143] on input "Registration number" at bounding box center [236, 140] width 168 height 22
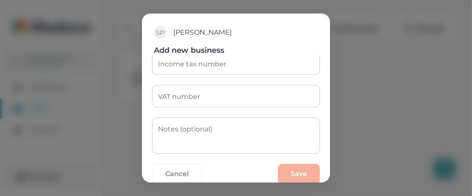
scroll to position [125, 0]
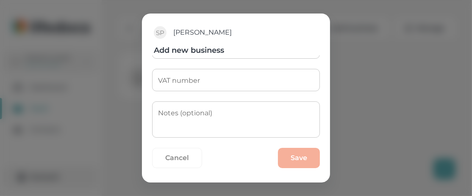
type input "2006/012211/07"
click at [230, 155] on div "Cancel Save" at bounding box center [236, 161] width 168 height 27
click at [233, 118] on textarea "Notes (optional)" at bounding box center [236, 120] width 156 height 22
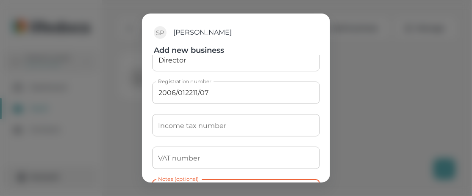
scroll to position [41, 0]
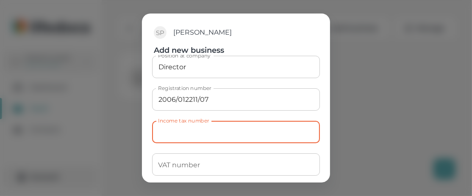
click at [235, 134] on input "Income tax number" at bounding box center [236, 132] width 168 height 22
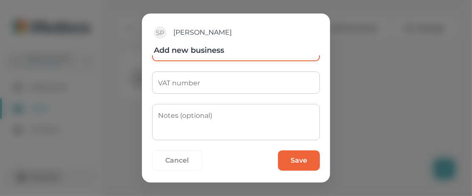
scroll to position [125, 0]
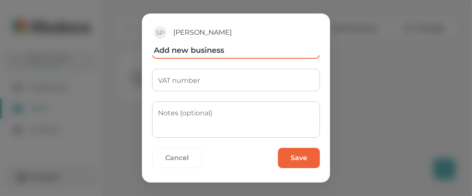
type input "1"
click at [295, 154] on button "Save" at bounding box center [299, 158] width 42 height 20
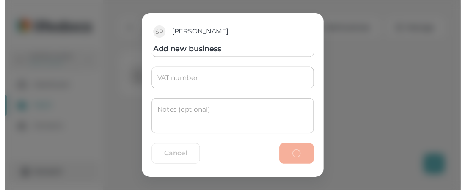
scroll to position [0, 0]
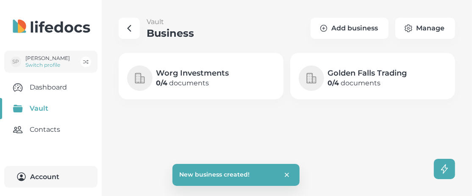
click at [130, 27] on icon "button" at bounding box center [129, 28] width 10 height 10
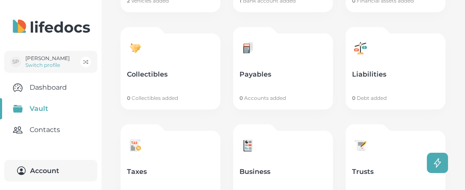
scroll to position [464, 0]
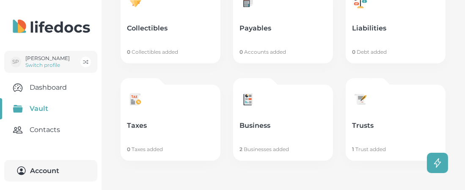
click at [162, 108] on link "Taxes 0 Taxes added" at bounding box center [171, 123] width 100 height 76
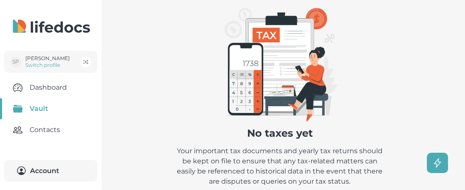
scroll to position [91, 0]
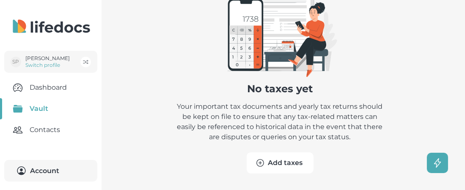
click at [289, 164] on button "Add taxes" at bounding box center [280, 162] width 67 height 21
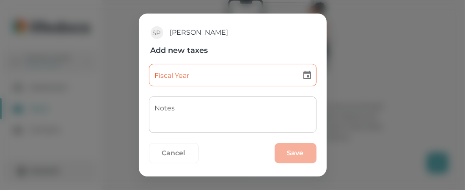
scroll to position [85, 0]
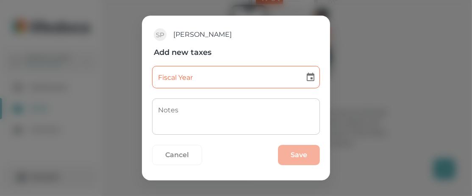
click at [239, 80] on input "Fiscal Year" at bounding box center [225, 77] width 147 height 22
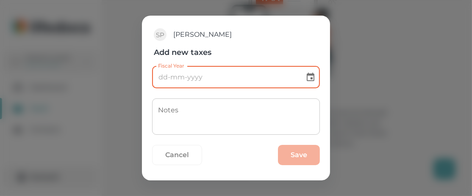
click at [175, 148] on button "Cancel" at bounding box center [177, 155] width 50 height 20
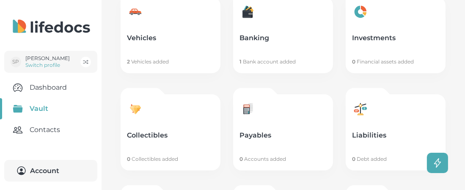
scroll to position [464, 0]
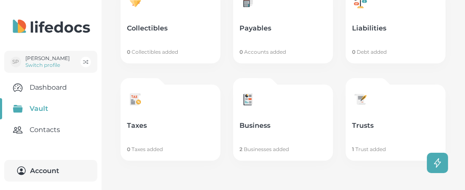
click at [384, 125] on p "Trusts" at bounding box center [395, 126] width 87 height 8
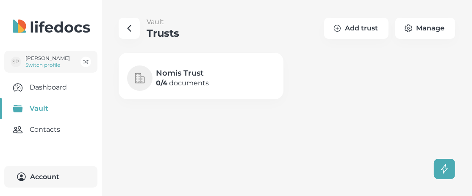
click at [191, 79] on p "0 / 4 documents" at bounding box center [182, 83] width 53 height 10
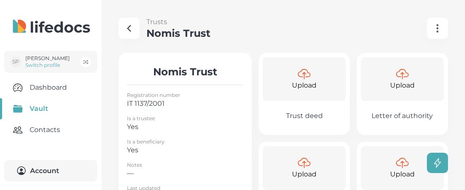
click at [310, 80] on icon at bounding box center [304, 74] width 13 height 13
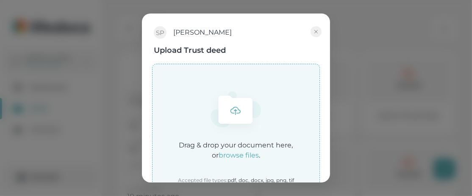
click at [231, 111] on icon at bounding box center [236, 110] width 34 height 28
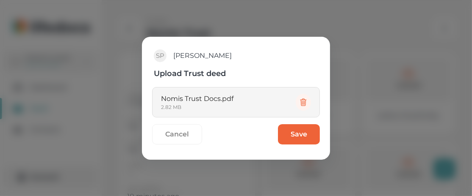
click at [302, 134] on button "Save" at bounding box center [299, 135] width 42 height 20
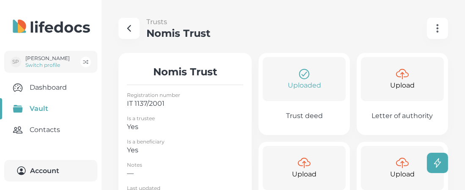
click at [126, 26] on icon "button" at bounding box center [129, 28] width 10 height 10
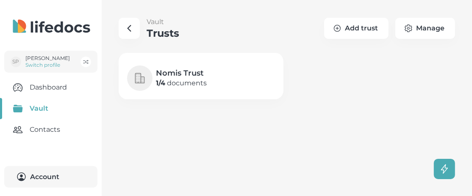
click at [133, 28] on icon "button" at bounding box center [129, 28] width 10 height 10
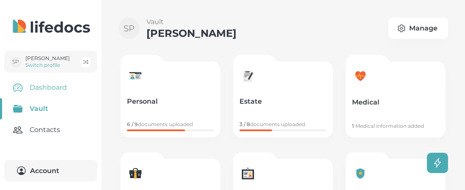
click at [62, 91] on link "Dashboard" at bounding box center [51, 87] width 102 height 21
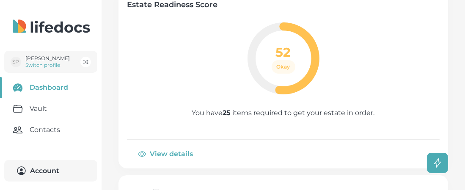
scroll to position [42, 0]
